Goal: Information Seeking & Learning: Learn about a topic

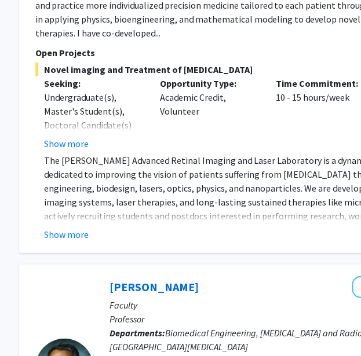
scroll to position [3804, 164]
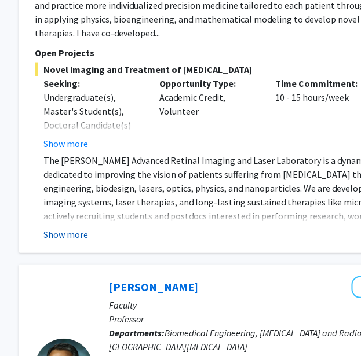
click at [55, 228] on button "Show more" at bounding box center [65, 235] width 45 height 14
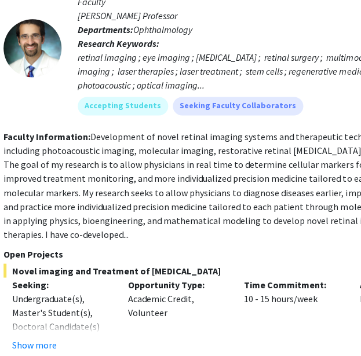
scroll to position [3603, 195]
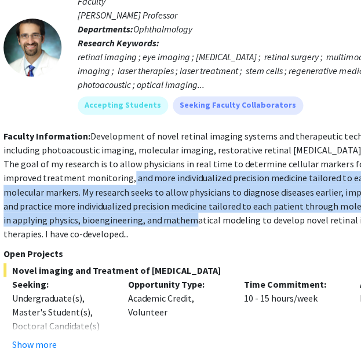
drag, startPoint x: 55, startPoint y: 137, endPoint x: 53, endPoint y: 100, distance: 37.1
click at [53, 129] on section "Faculty Information: Development of novel retinal imaging systems and therapeut…" at bounding box center [239, 184] width 472 height 111
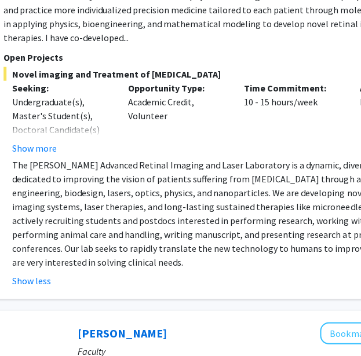
scroll to position [3998, 195]
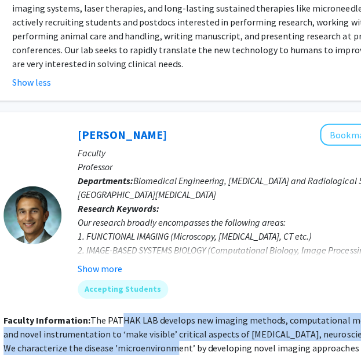
drag, startPoint x: 119, startPoint y: 206, endPoint x: 125, endPoint y: 239, distance: 33.5
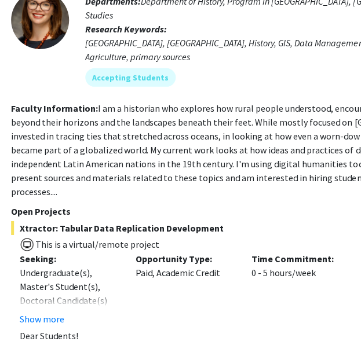
scroll to position [5175, 188]
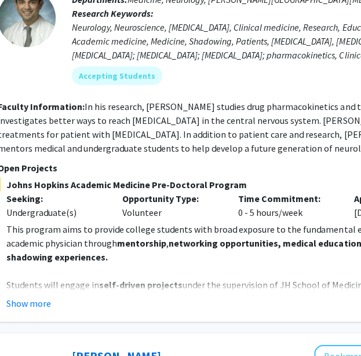
scroll to position [617, 188]
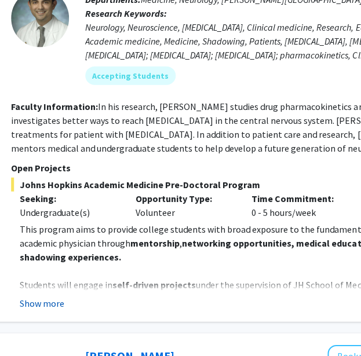
click at [53, 297] on button "Show more" at bounding box center [42, 304] width 45 height 14
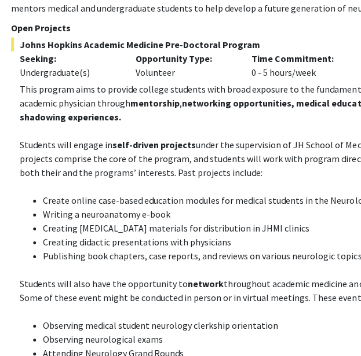
scroll to position [757, 188]
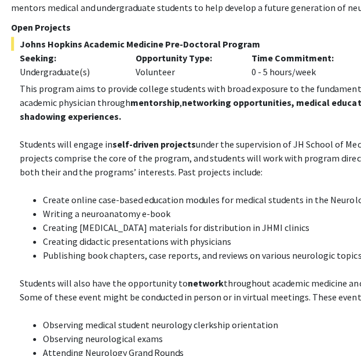
click at [65, 276] on p "Students will also have the opportunity to network throughout academic medicine…" at bounding box center [251, 290] width 463 height 28
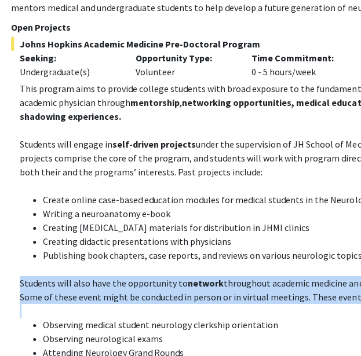
click at [65, 276] on p "Students will also have the opportunity to network throughout academic medicine…" at bounding box center [251, 290] width 463 height 28
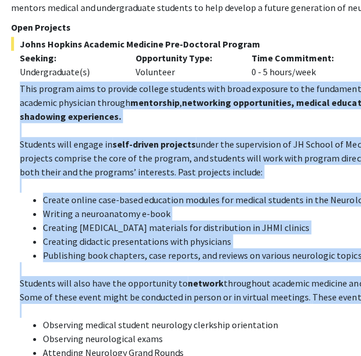
drag, startPoint x: 65, startPoint y: 264, endPoint x: 92, endPoint y: 116, distance: 150.1
click at [92, 116] on div "This program aims to provide college students with broad exposure to the fundam…" at bounding box center [251, 360] width 463 height 556
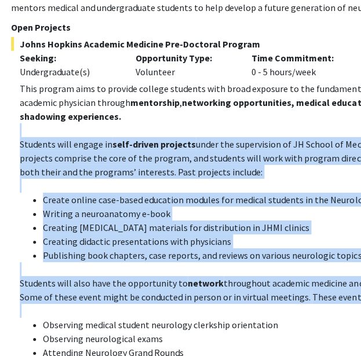
click at [92, 123] on p at bounding box center [251, 130] width 463 height 14
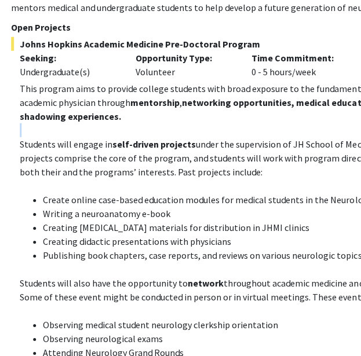
click at [92, 123] on p at bounding box center [251, 130] width 463 height 14
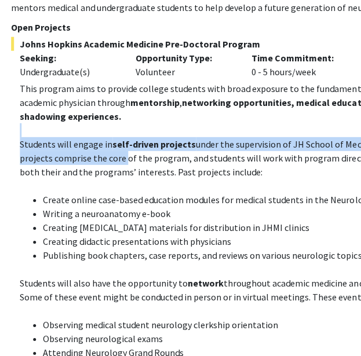
drag, startPoint x: 92, startPoint y: 116, endPoint x: 118, endPoint y: 151, distance: 43.5
click at [118, 151] on div "This program aims to provide college students with broad exposure to the fundam…" at bounding box center [251, 360] width 463 height 556
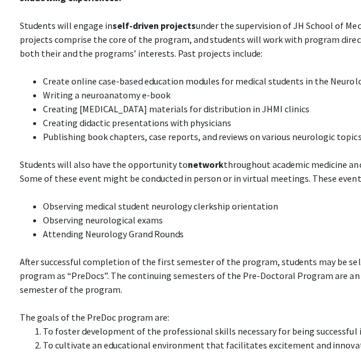
click at [118, 158] on p "Students will also have the opportunity to network throughout academic medicine…" at bounding box center [251, 172] width 463 height 28
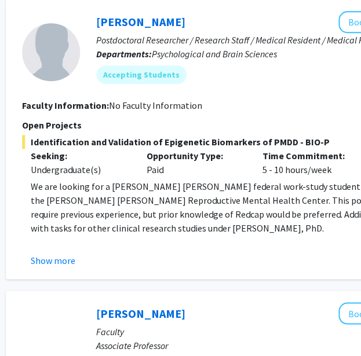
scroll to position [2416, 177]
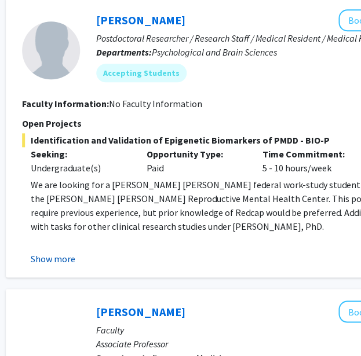
click at [65, 252] on button "Show more" at bounding box center [53, 259] width 45 height 14
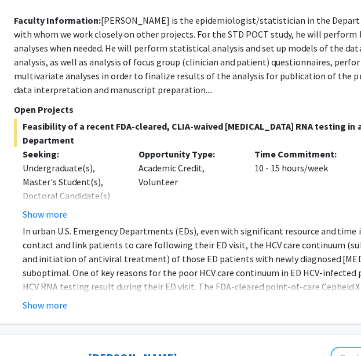
scroll to position [3020, 185]
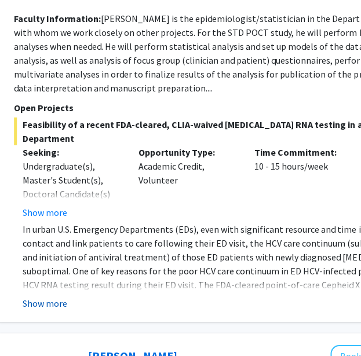
click at [56, 297] on button "Show more" at bounding box center [45, 304] width 45 height 14
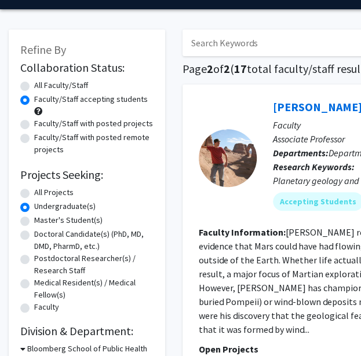
scroll to position [33, 0]
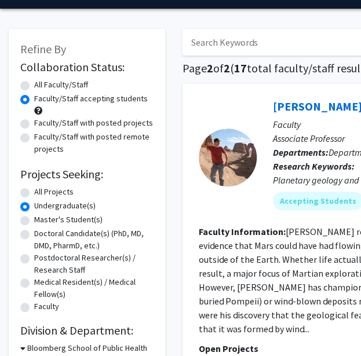
click at [61, 192] on label "All Projects" at bounding box center [53, 192] width 39 height 12
click at [42, 192] on input "All Projects" at bounding box center [38, 190] width 8 height 8
radio input "true"
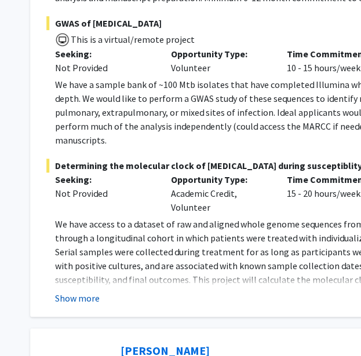
scroll to position [1193, 152]
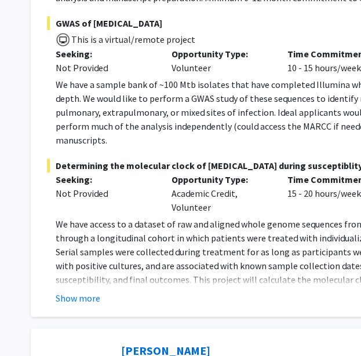
drag, startPoint x: 89, startPoint y: 267, endPoint x: 126, endPoint y: 200, distance: 75.8
click at [126, 217] on fg-read-more "We have access to a dataset of raw and aligned whole genome sequences from cult…" at bounding box center [283, 261] width 472 height 88
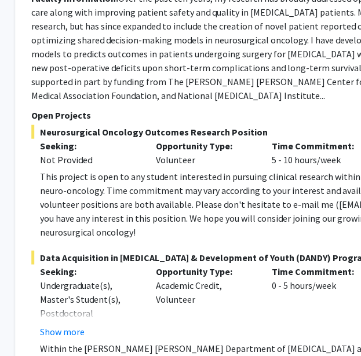
scroll to position [6022, 167]
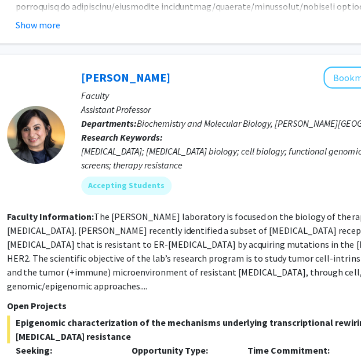
scroll to position [4419, 192]
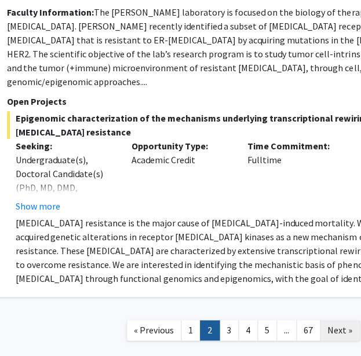
click at [338, 325] on span "Next »" at bounding box center [339, 331] width 25 height 12
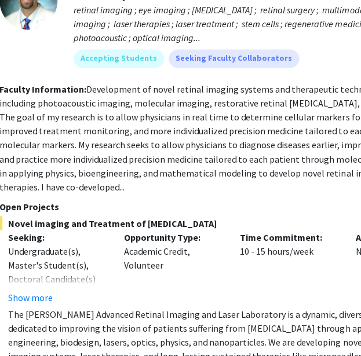
scroll to position [3627, 199]
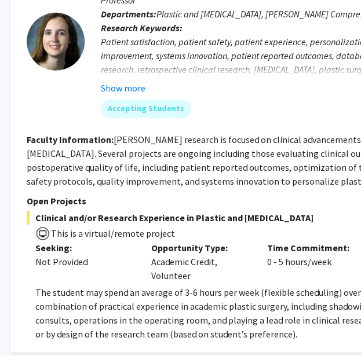
scroll to position [4142, 167]
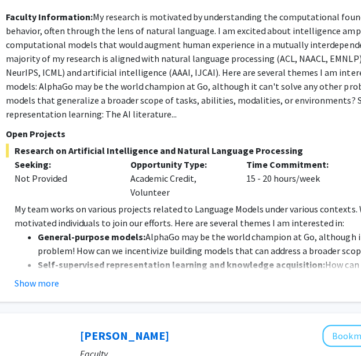
scroll to position [1113, 193]
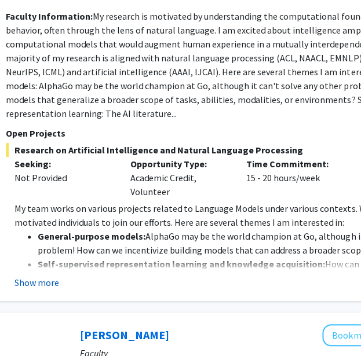
click at [49, 276] on button "Show more" at bounding box center [36, 283] width 45 height 14
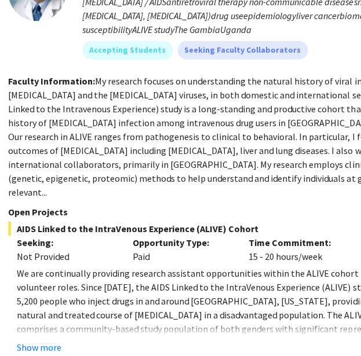
scroll to position [1730, 191]
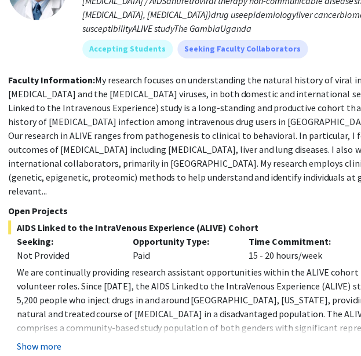
click at [52, 340] on button "Show more" at bounding box center [39, 347] width 45 height 14
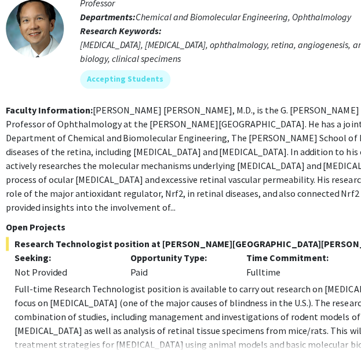
scroll to position [4598, 193]
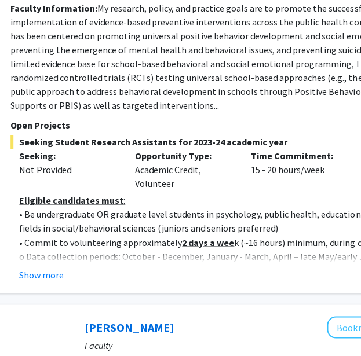
scroll to position [304, 188]
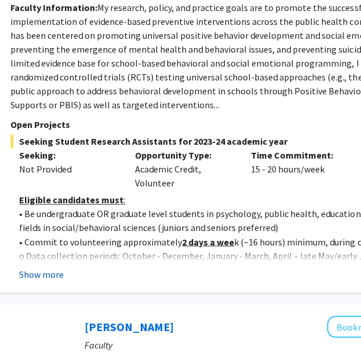
click at [48, 274] on button "Show more" at bounding box center [41, 274] width 45 height 14
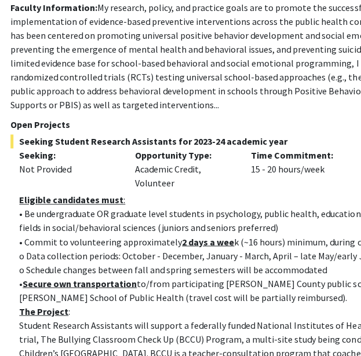
click at [87, 276] on p "o Schedule changes between fall and spring semesters will be accommodated" at bounding box center [250, 269] width 463 height 14
click at [188, 256] on p "o Data collection periods: October - December, January - March, April – late Ma…" at bounding box center [250, 256] width 463 height 14
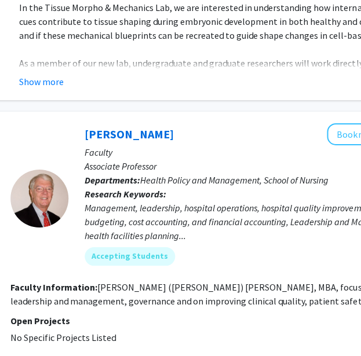
scroll to position [3059, 188]
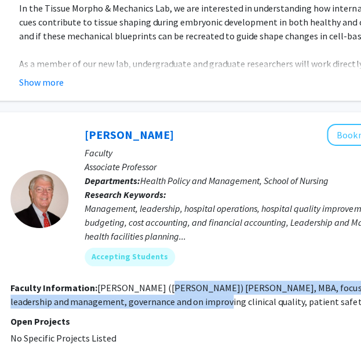
drag, startPoint x: 151, startPoint y: 231, endPoint x: 148, endPoint y: 249, distance: 17.6
click at [148, 282] on fg-read-more "William (Bill) Ward, MBA, focuses on healthcare finance, leadership and managem…" at bounding box center [238, 294] width 457 height 25
drag, startPoint x: 148, startPoint y: 249, endPoint x: 146, endPoint y: 226, distance: 22.7
click at [146, 282] on fg-read-more "William (Bill) Ward, MBA, focuses on healthcare finance, leadership and managem…" at bounding box center [238, 294] width 457 height 25
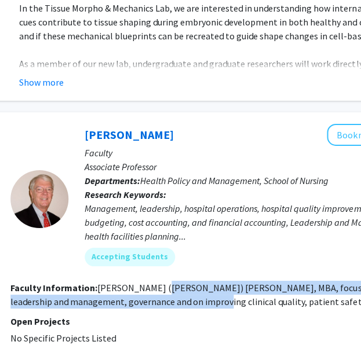
scroll to position [3357, 188]
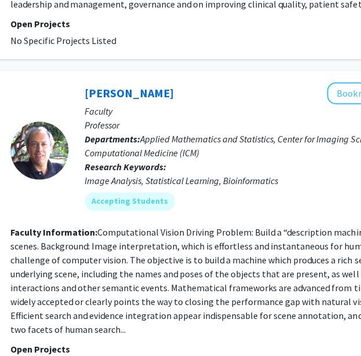
click at [103, 227] on fg-read-more "Computational Vision Driving Problem: Build a “description machine” to annotate…" at bounding box center [239, 281] width 458 height 109
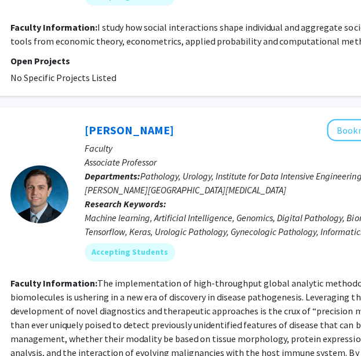
scroll to position [3987, 188]
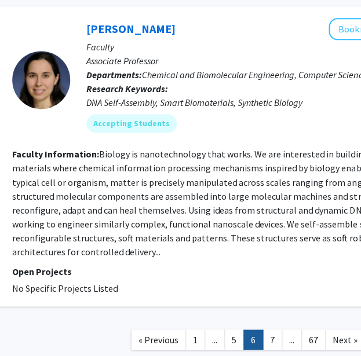
scroll to position [2533, 187]
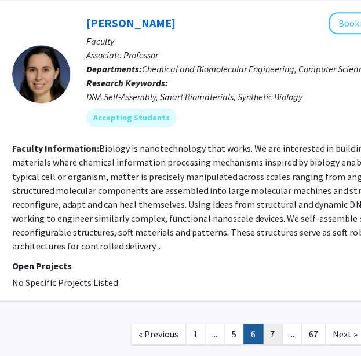
click at [275, 324] on link "7" at bounding box center [272, 334] width 20 height 20
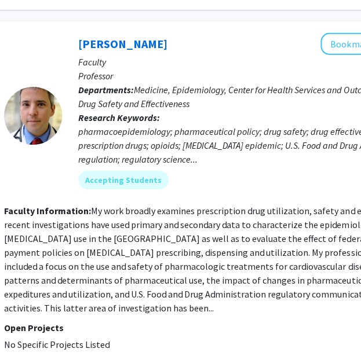
scroll to position [3124, 195]
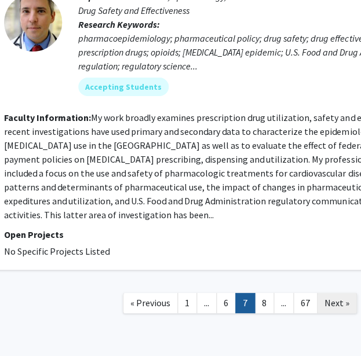
click at [333, 297] on span "Next »" at bounding box center [337, 303] width 25 height 12
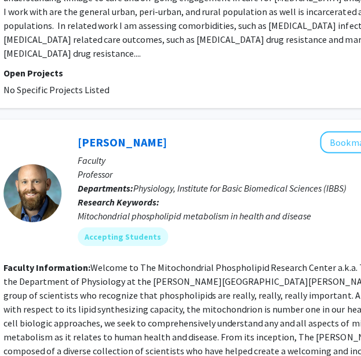
scroll to position [2882, 195]
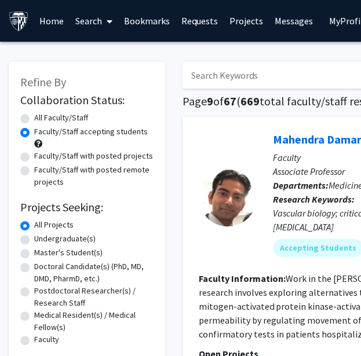
type input "clinical"
radio input "true"
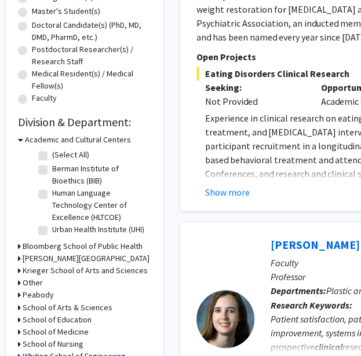
scroll to position [82, 2]
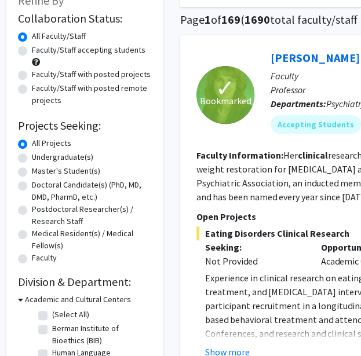
click at [75, 50] on label "Faculty/Staff accepting students" at bounding box center [89, 50] width 114 height 12
click at [39, 50] on input "Faculty/Staff accepting students" at bounding box center [36, 48] width 8 height 8
radio input "true"
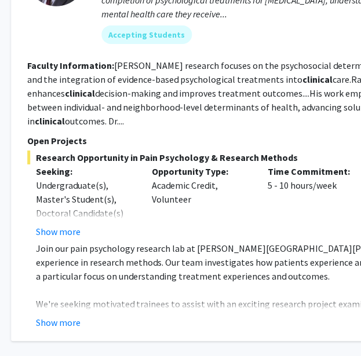
scroll to position [4180, 172]
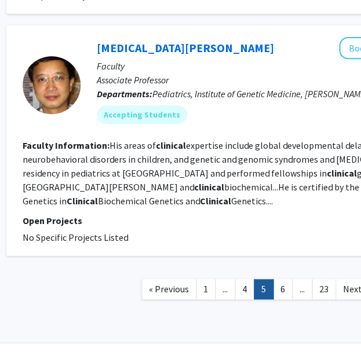
scroll to position [2253, 176]
